Goal: Task Accomplishment & Management: Manage account settings

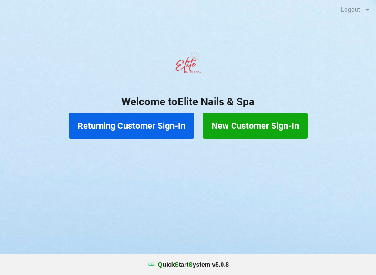
scroll to position [7, 10]
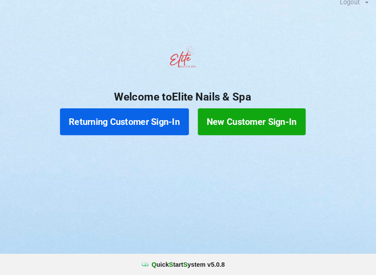
click at [123, 120] on button "Returning Customer Sign-In" at bounding box center [131, 126] width 125 height 26
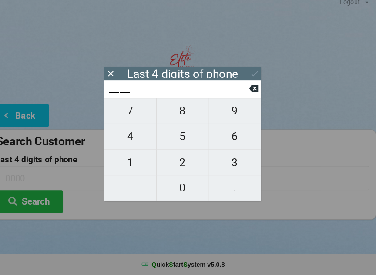
click at [224, 160] on span "3" at bounding box center [238, 165] width 51 height 18
type input "3___"
click at [180, 158] on span "2" at bounding box center [188, 165] width 50 height 18
type input "32__"
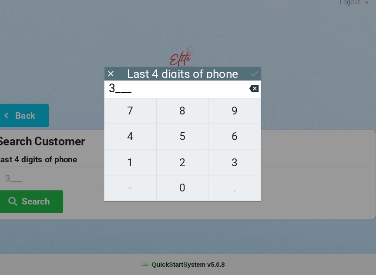
type input "32__"
click at [178, 109] on span "8" at bounding box center [188, 115] width 50 height 18
type input "328_"
click at [177, 140] on span "5" at bounding box center [188, 140] width 50 height 18
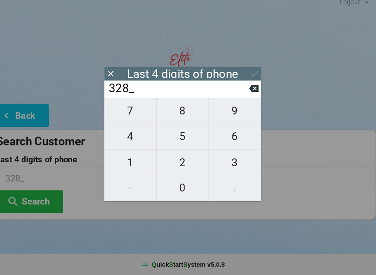
type input "3285"
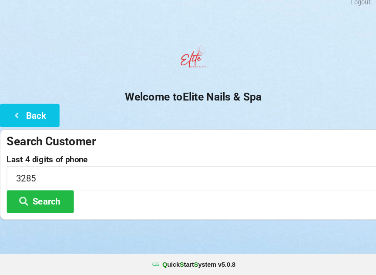
click at [43, 195] on button "Search" at bounding box center [39, 203] width 65 height 22
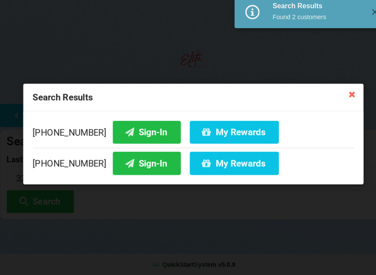
click at [214, 133] on button "My Rewards" at bounding box center [227, 135] width 87 height 22
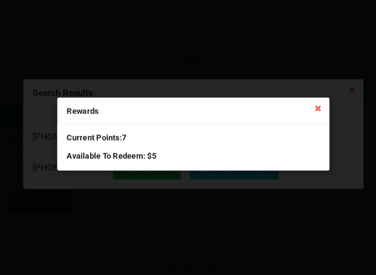
click at [309, 107] on icon at bounding box center [309, 112] width 14 height 14
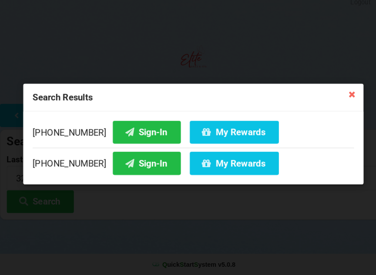
click at [342, 95] on icon at bounding box center [342, 99] width 14 height 14
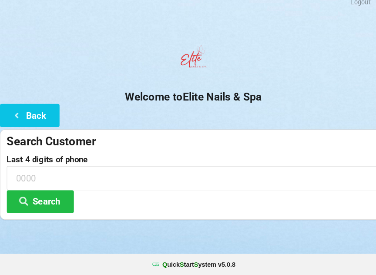
click at [35, 115] on button "Back" at bounding box center [29, 119] width 58 height 22
